Goal: Information Seeking & Learning: Check status

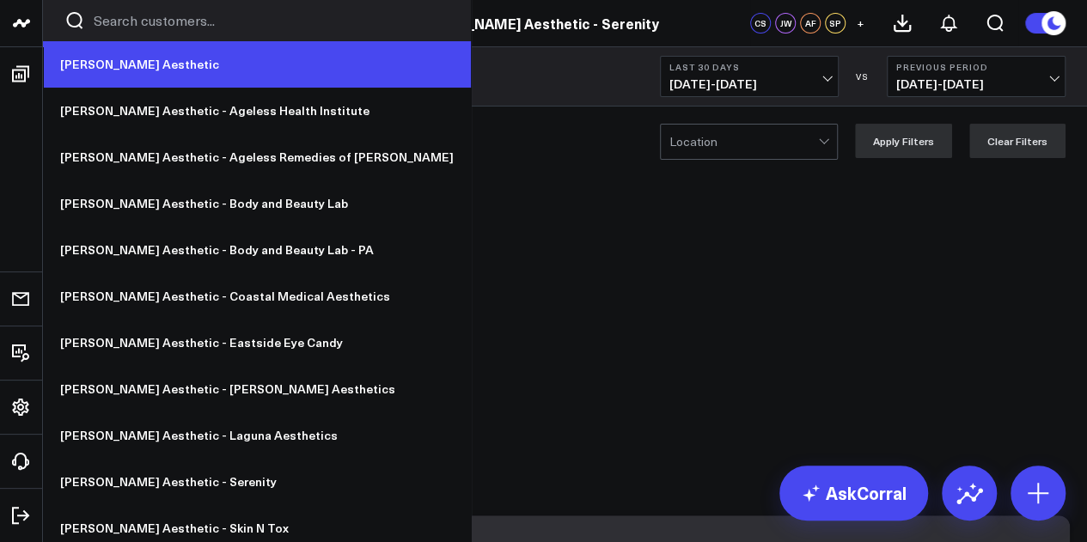
click at [109, 70] on link "[PERSON_NAME] Aesthetic" at bounding box center [257, 64] width 428 height 46
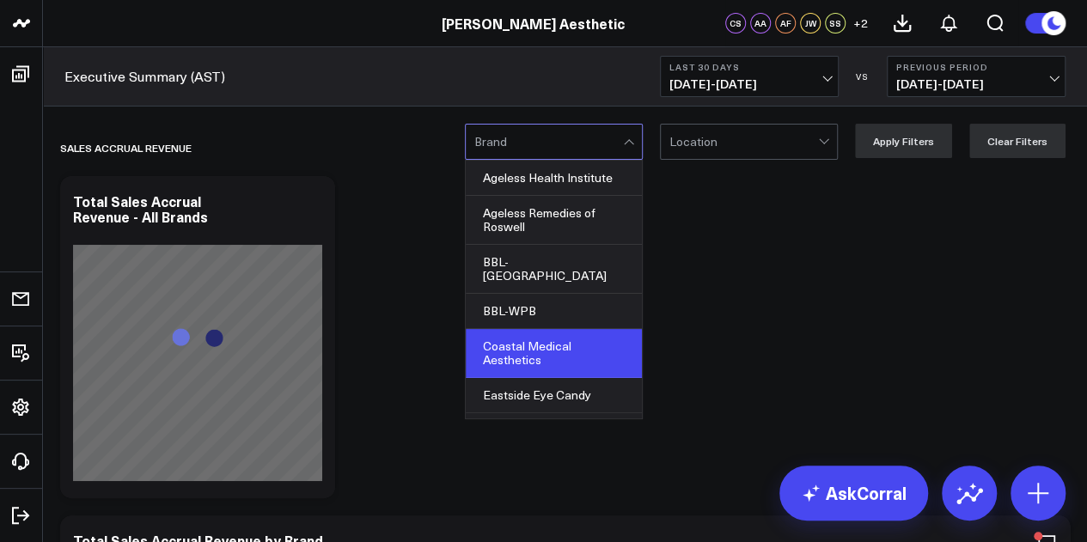
click at [566, 329] on div "Coastal Medical Aesthetics" at bounding box center [554, 353] width 176 height 49
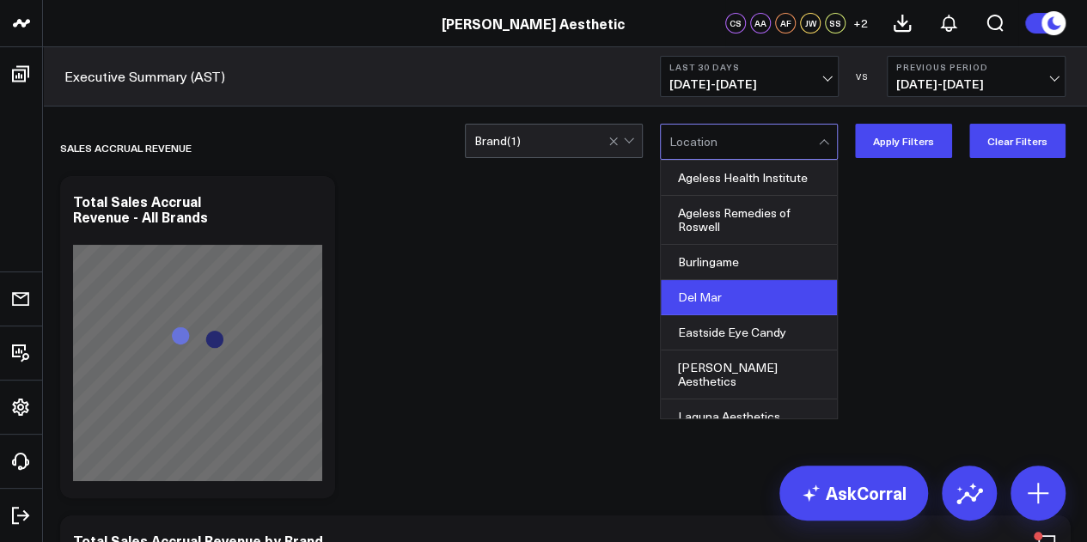
click at [779, 290] on div "Del Mar" at bounding box center [749, 297] width 176 height 35
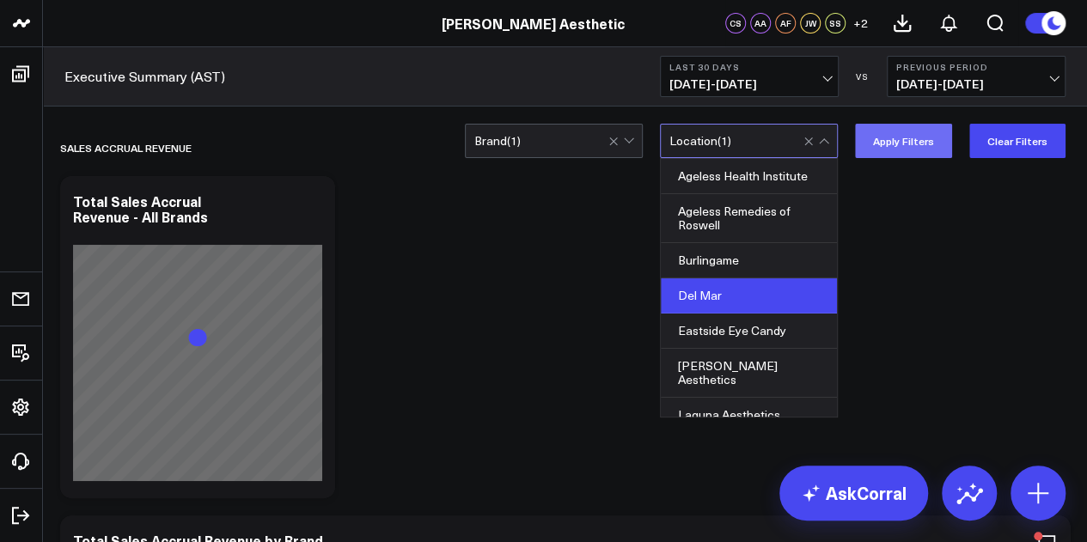
click at [921, 138] on button "Apply Filters" at bounding box center [903, 141] width 97 height 34
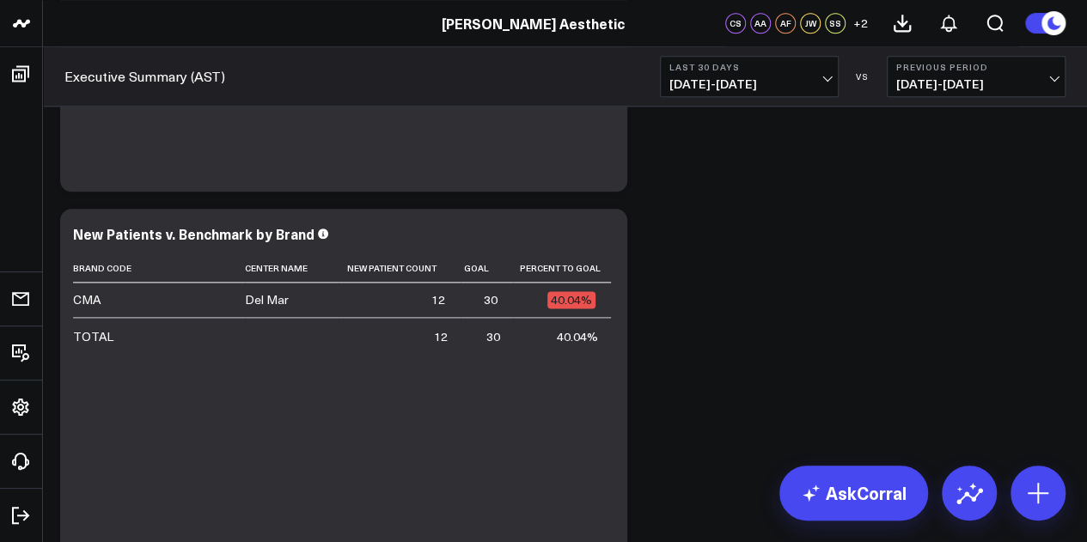
scroll to position [7484, 0]
click at [767, 77] on span "09/02/25 - 10/01/25" at bounding box center [749, 84] width 160 height 14
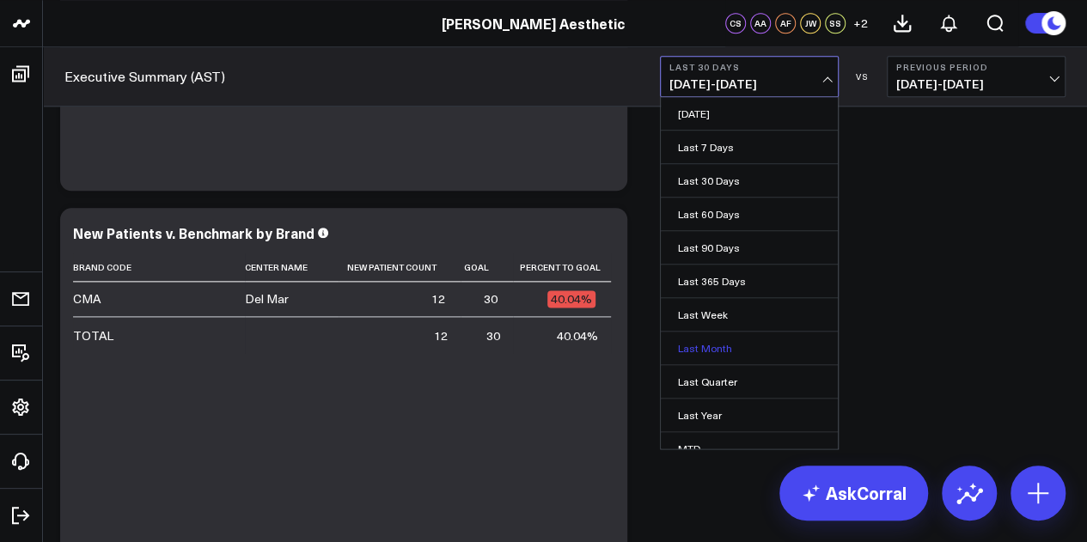
scroll to position [112, 0]
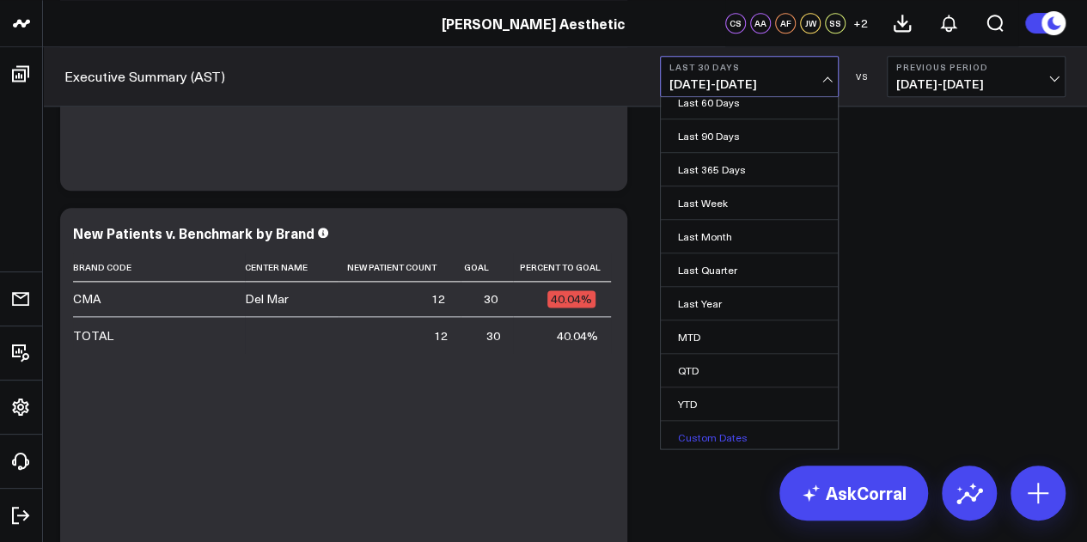
click at [748, 423] on link "Custom Dates" at bounding box center [749, 437] width 177 height 33
select select "9"
select select "2025"
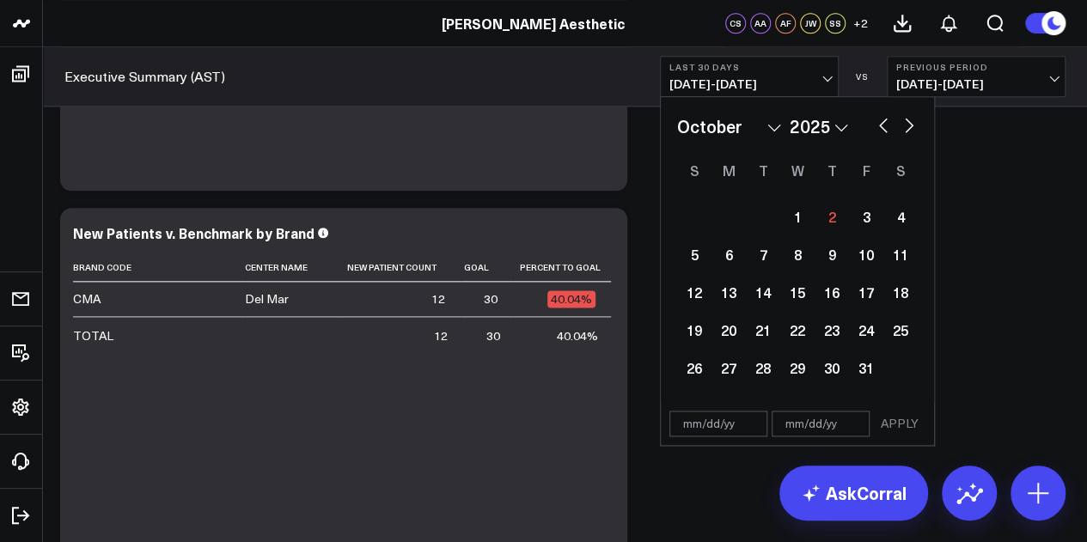
click at [884, 124] on button "button" at bounding box center [883, 123] width 17 height 21
select select "8"
select select "2025"
click at [865, 295] on div "19" at bounding box center [866, 292] width 34 height 34
type input "09/19/25"
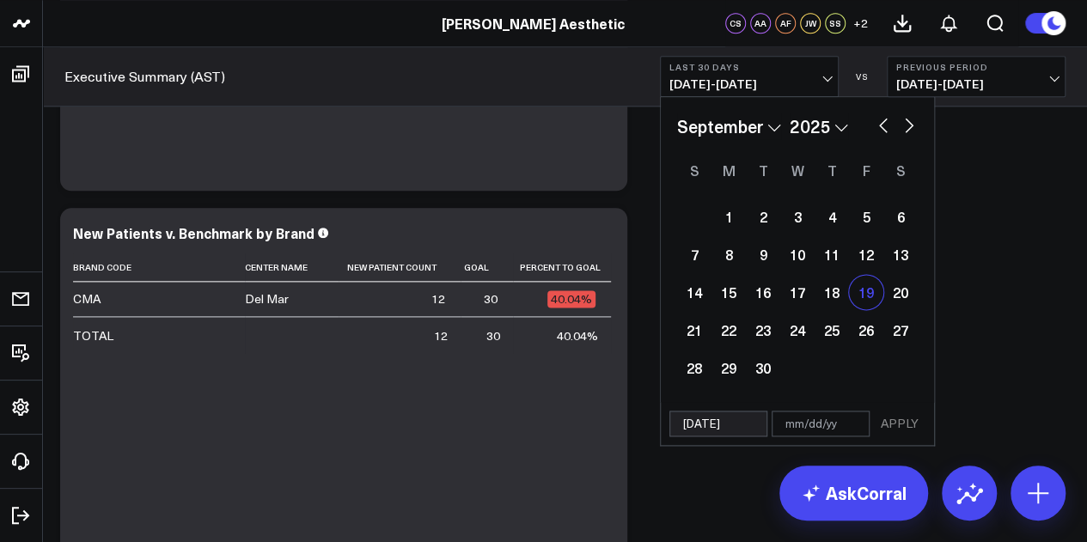
select select "8"
select select "2025"
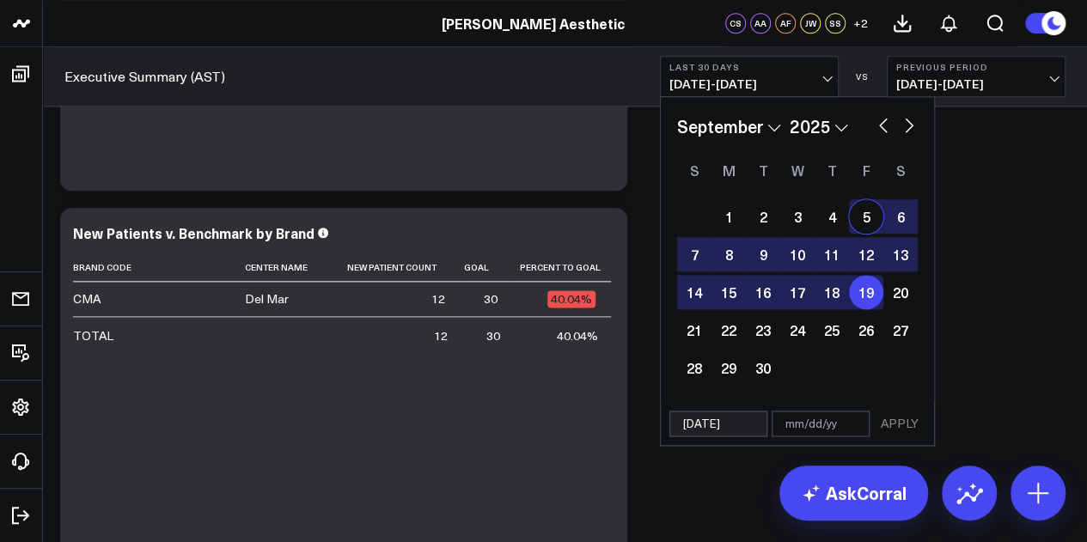
click at [908, 125] on button "button" at bounding box center [909, 123] width 17 height 21
select select "9"
select select "2025"
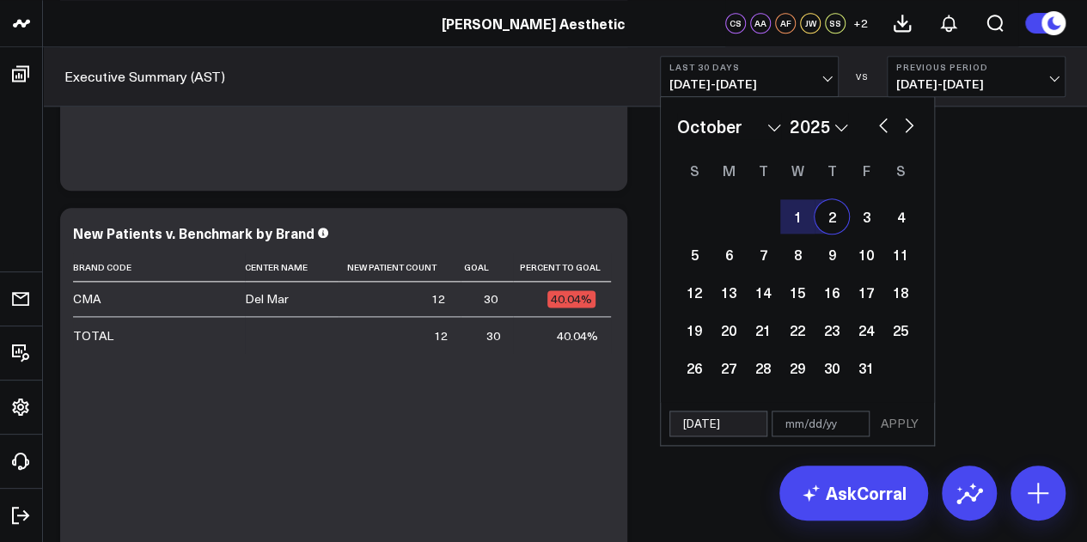
click at [831, 218] on div "2" at bounding box center [832, 216] width 34 height 34
type input "10/02/25"
select select "9"
select select "2025"
click at [913, 416] on button "APPLY" at bounding box center [900, 424] width 52 height 26
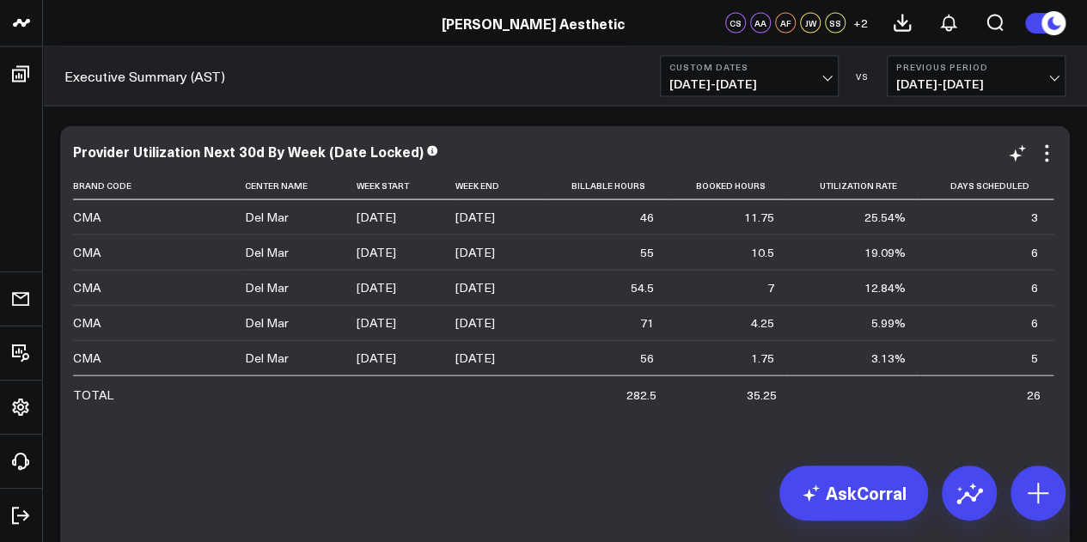
scroll to position [8294, 0]
click at [589, 444] on div "Brand Code Center Name Week Start Week End Billable Hours Booked Hours Utilizat…" at bounding box center [565, 470] width 984 height 599
